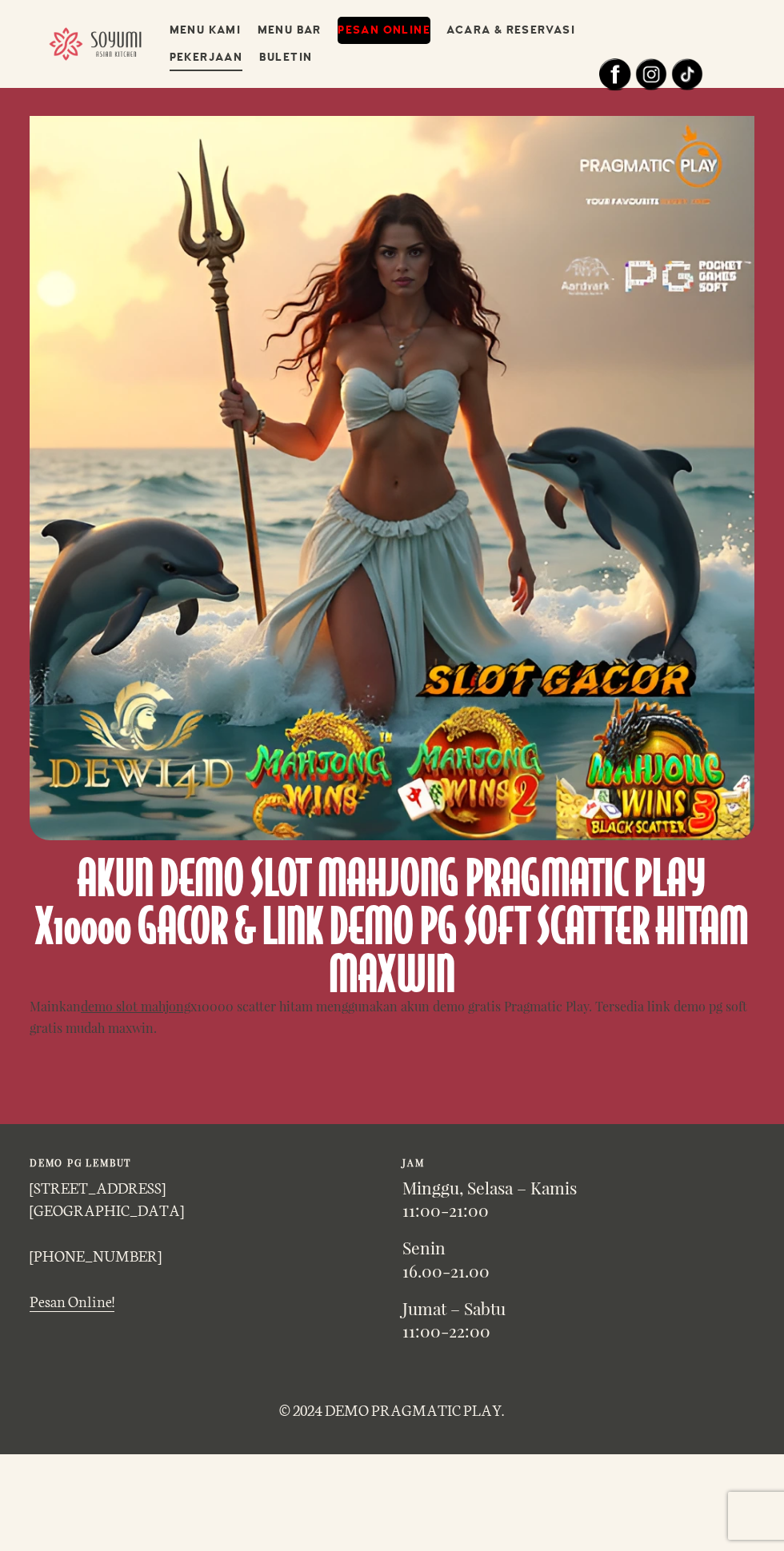
click at [430, 795] on img at bounding box center [391, 478] width 725 height 725
click at [484, 1356] on div "DEMO PG LEMBUT [STREET_ADDRESS][PERSON_NAME] [PHONE_NUMBER] Pesan Online! [PERS…" at bounding box center [391, 1290] width 725 height 331
click at [395, 27] on font "Pesan Online" at bounding box center [383, 30] width 93 height 14
click at [134, 667] on img at bounding box center [391, 478] width 725 height 725
click at [207, 744] on img at bounding box center [391, 478] width 725 height 725
